Goal: Navigation & Orientation: Find specific page/section

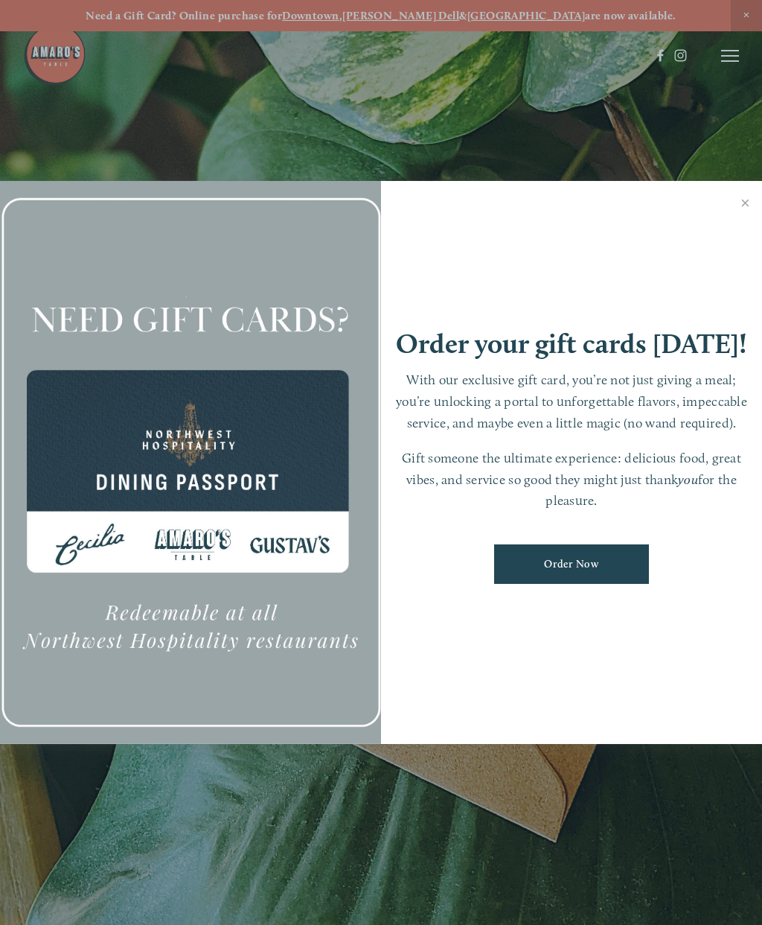
click at [743, 215] on link "Close" at bounding box center [745, 204] width 29 height 42
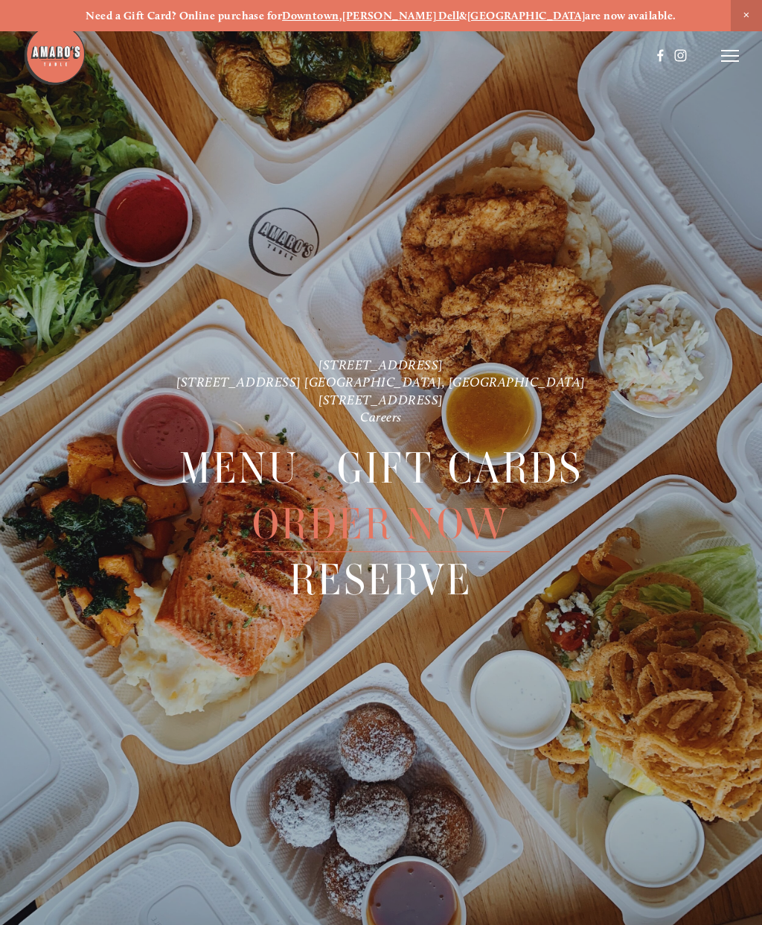
click at [714, 71] on header "Menu Order Now Visit Gallery 0" at bounding box center [381, 55] width 717 height 111
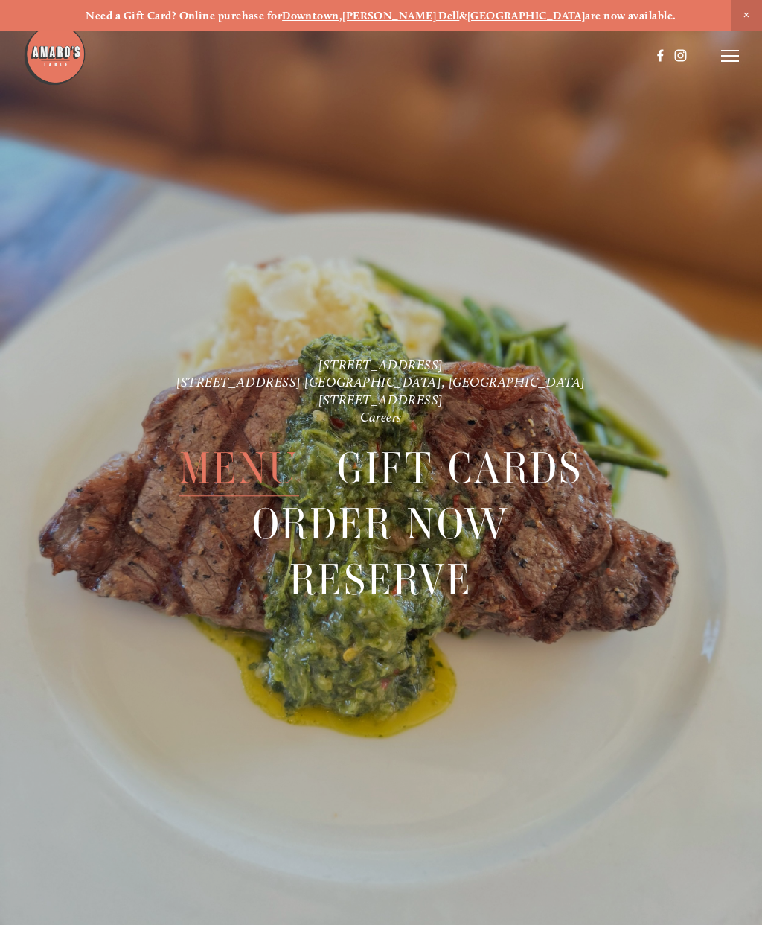
click at [240, 464] on span "Menu" at bounding box center [239, 468] width 121 height 55
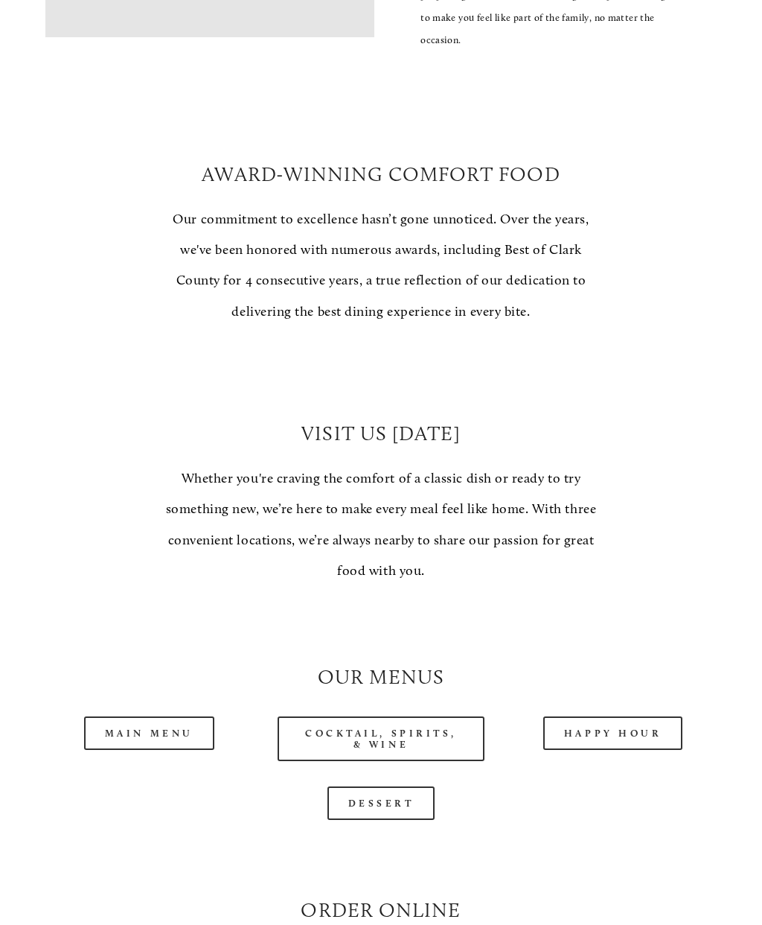
scroll to position [679, 0]
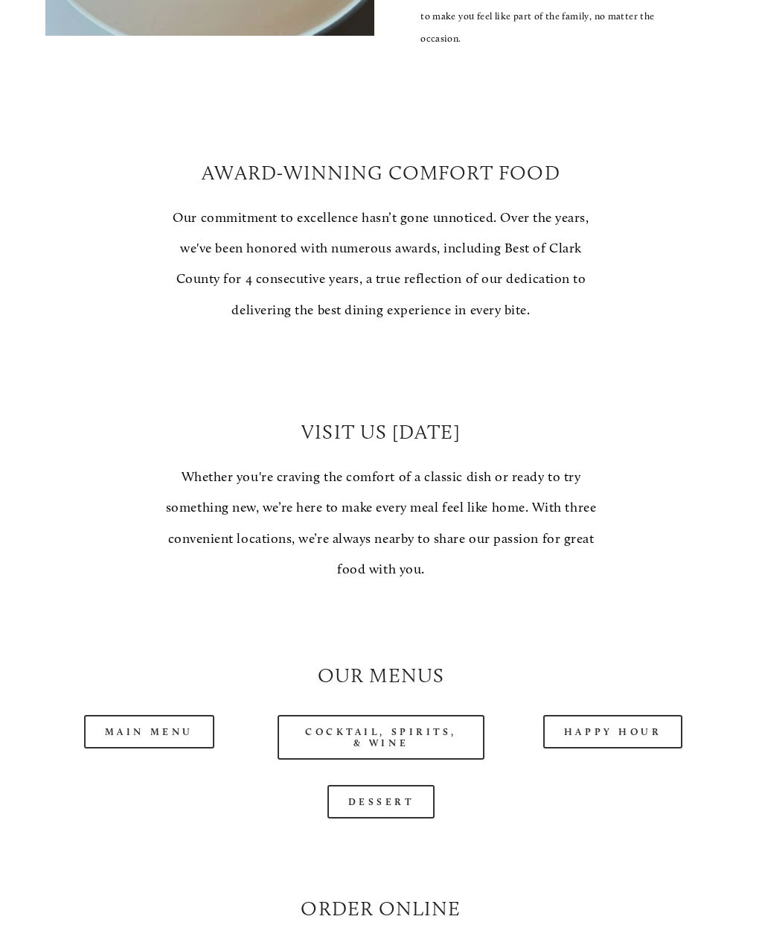
click at [127, 720] on link "Main Menu" at bounding box center [149, 732] width 130 height 34
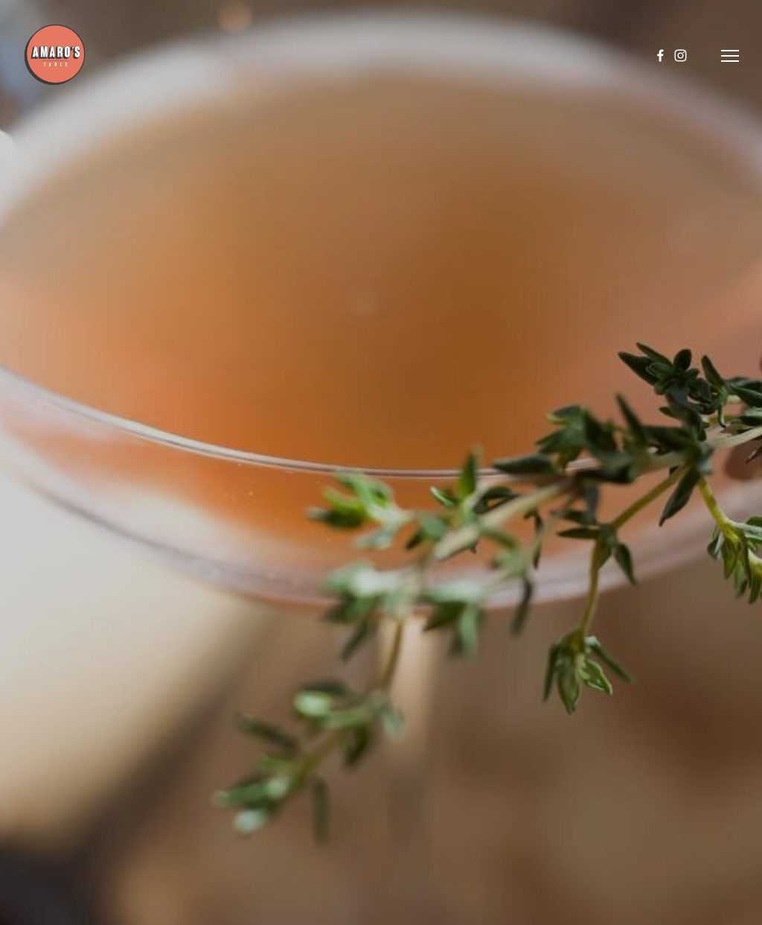
scroll to position [31, 0]
